Goal: Task Accomplishment & Management: Manage account settings

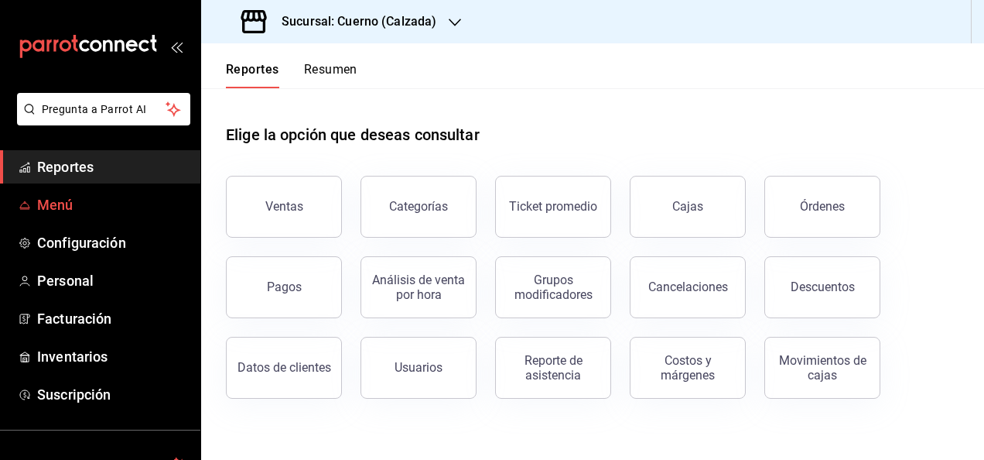
click at [63, 203] on span "Menú" at bounding box center [112, 204] width 151 height 21
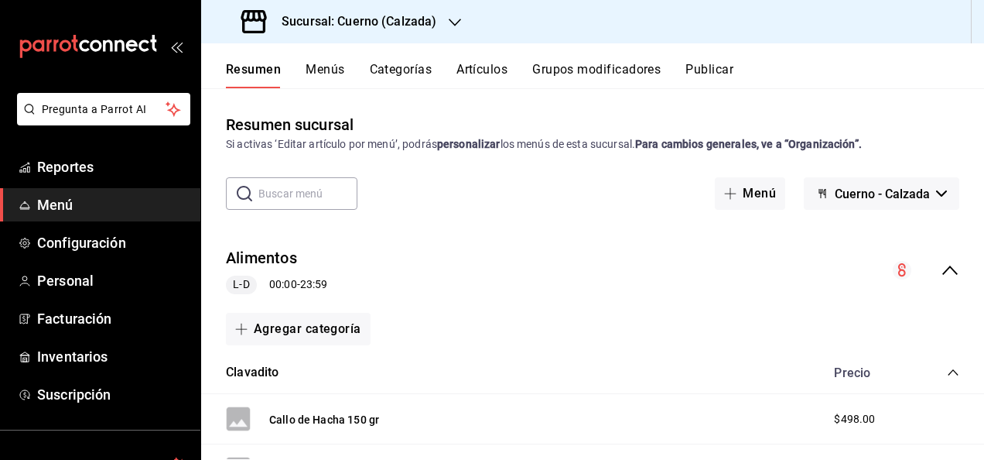
click at [301, 201] on input "text" at bounding box center [307, 193] width 99 height 31
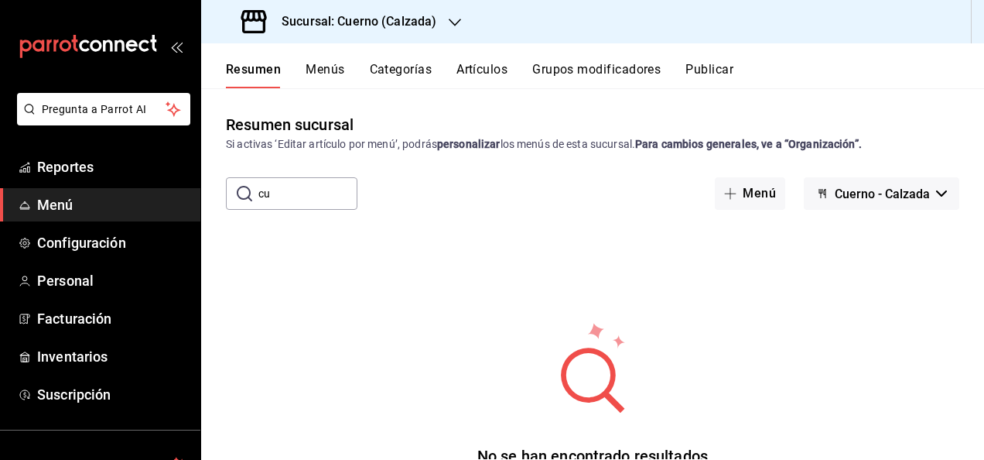
type input "c"
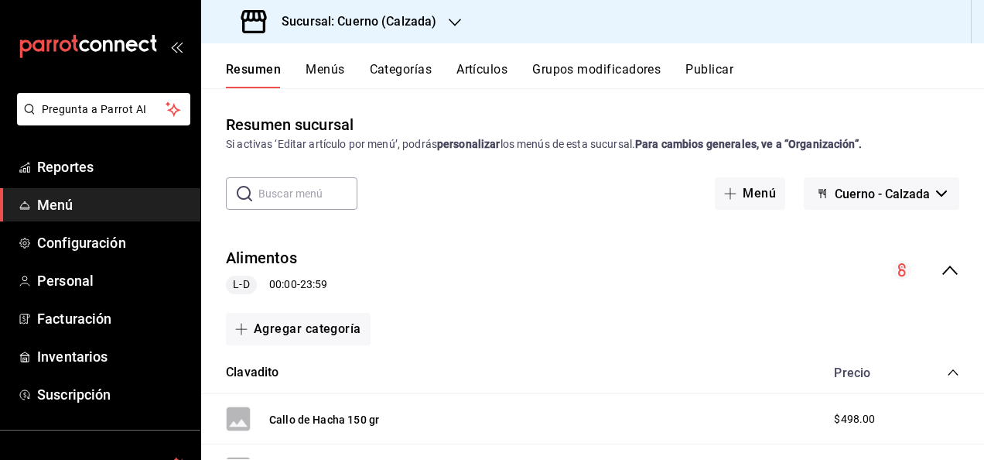
click at [483, 70] on button "Artículos" at bounding box center [482, 75] width 51 height 26
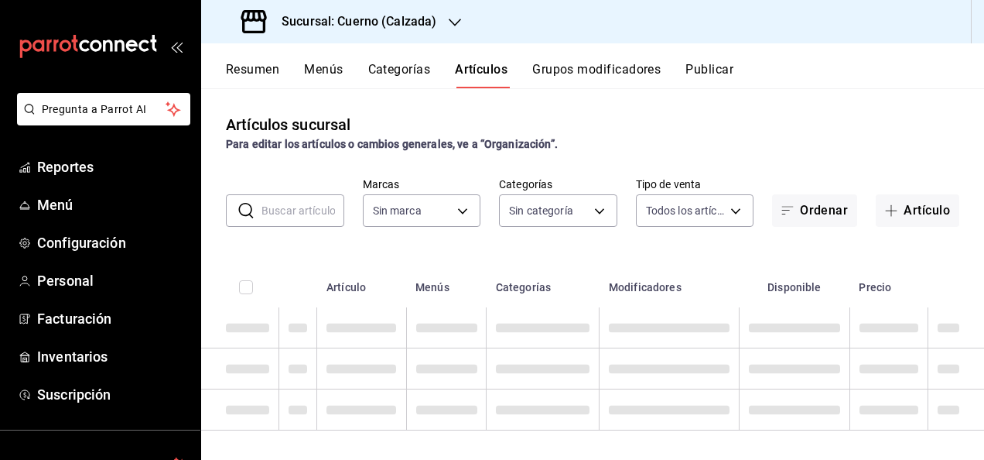
type input "b7ae777b-2dfc-42e0-9650-6cefdf37a424,c000f1c0-fb9f-4016-8e6a-f0d1e83e893d"
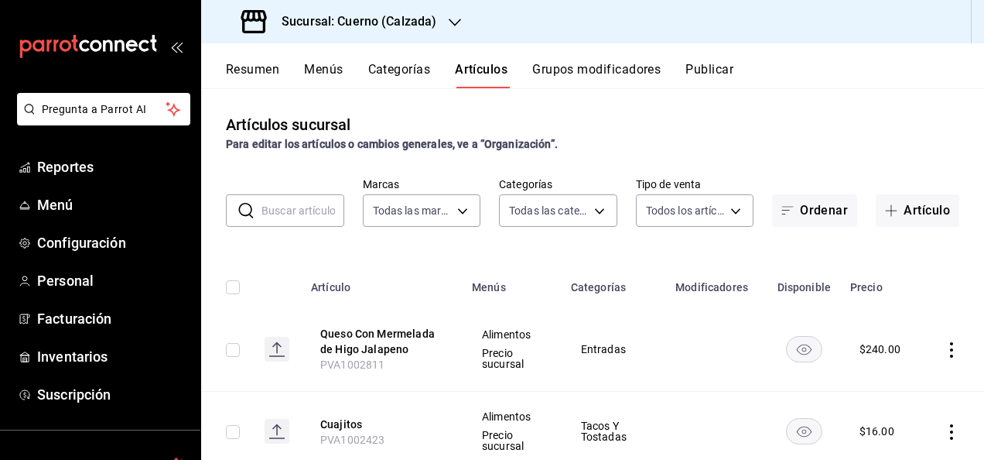
type input "560d4c35-d9fc-4089-91ff-402d238ea400,302845cf-2d1c-4fb1-9d9e-8d4a14396fbe,26243…"
click at [273, 209] on input "text" at bounding box center [303, 210] width 83 height 31
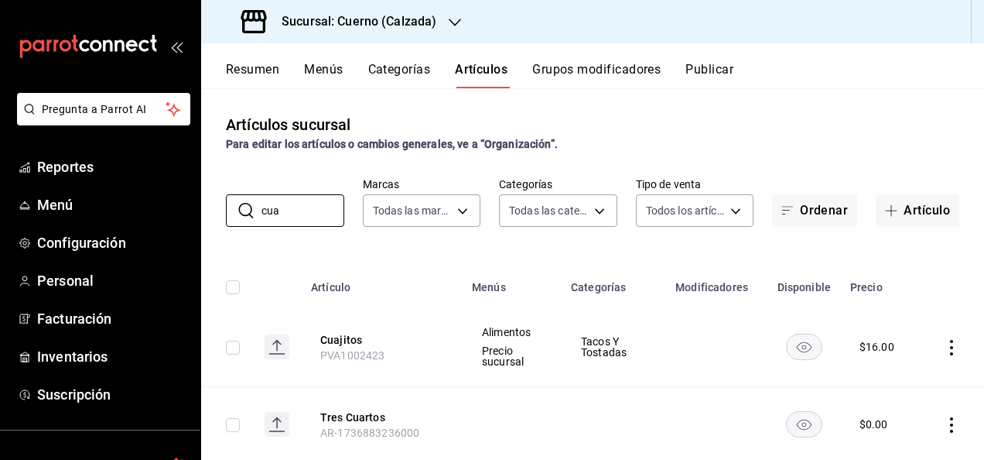
type input "cua"
drag, startPoint x: 382, startPoint y: 351, endPoint x: 322, endPoint y: 354, distance: 60.5
click at [322, 354] on span "PVA1002423" at bounding box center [352, 355] width 65 height 12
copy span "PVA1002423"
click at [342, 333] on button "Cuajitos" at bounding box center [382, 339] width 124 height 15
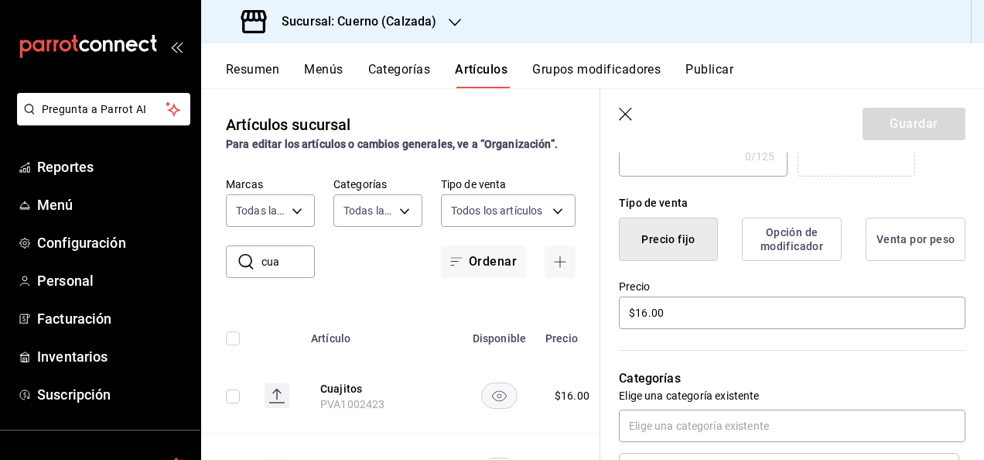
scroll to position [333, 0]
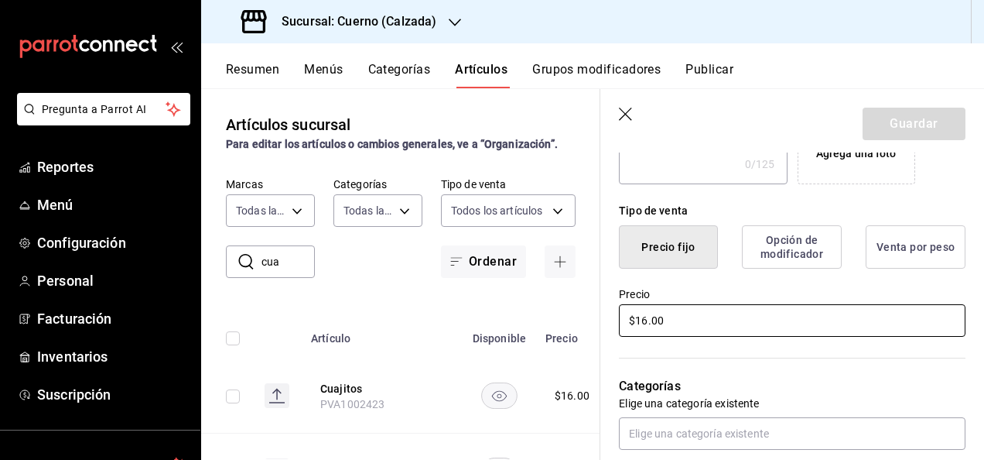
click at [675, 323] on input "$16.00" at bounding box center [792, 320] width 347 height 32
type input "$1.00"
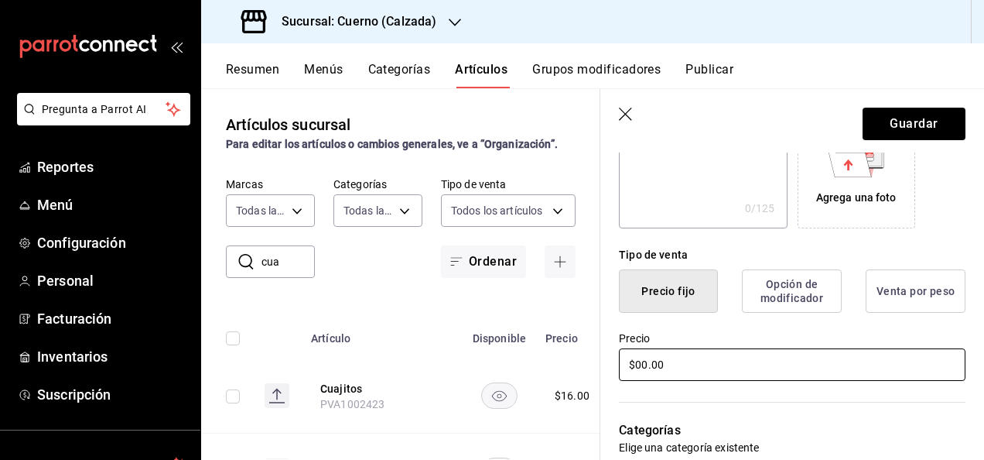
scroll to position [290, 0]
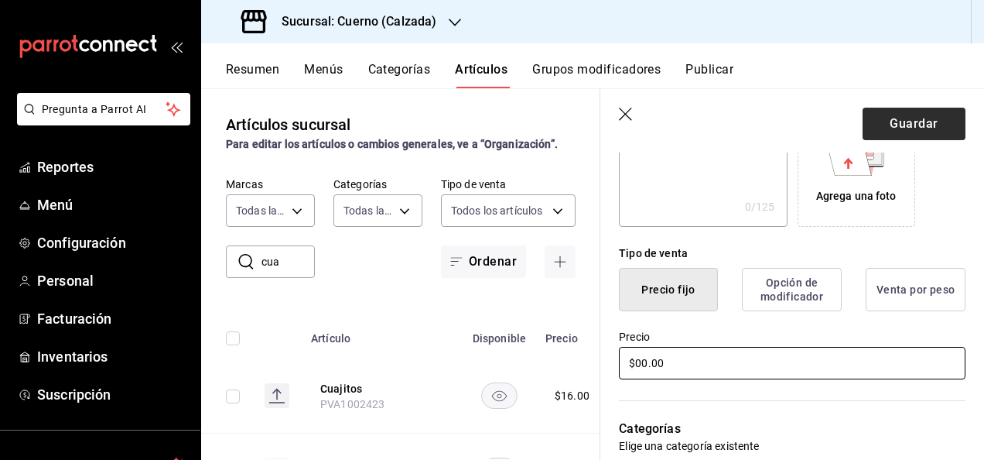
type input "$00.00"
click at [890, 121] on button "Guardar" at bounding box center [914, 124] width 103 height 32
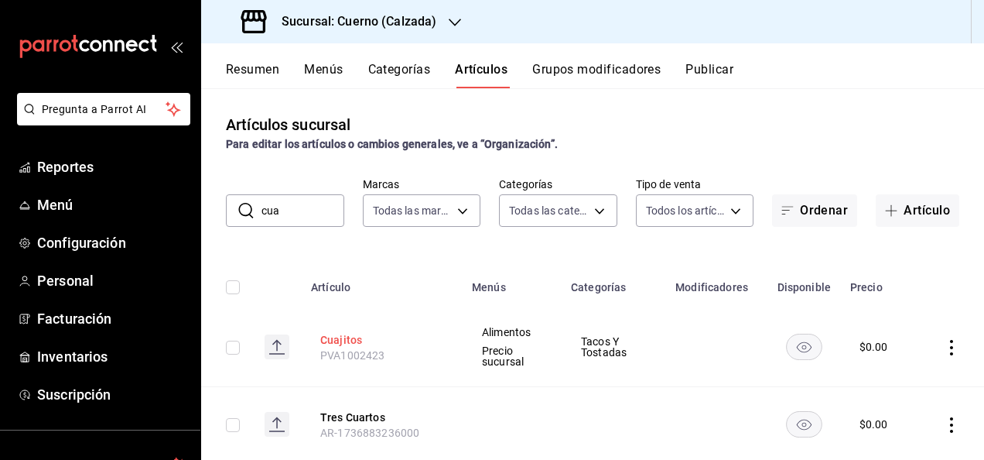
click at [333, 339] on button "Cuajitos" at bounding box center [382, 339] width 124 height 15
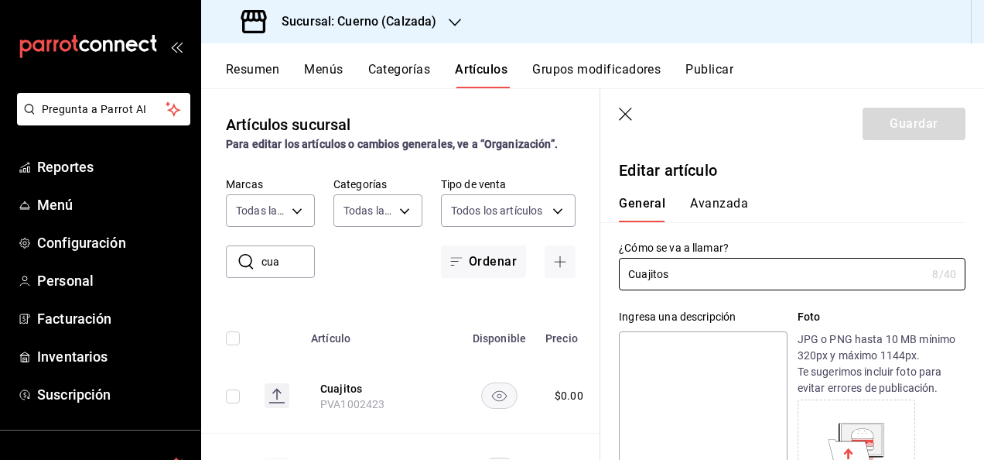
type input "$0.00"
